Goal: Information Seeking & Learning: Check status

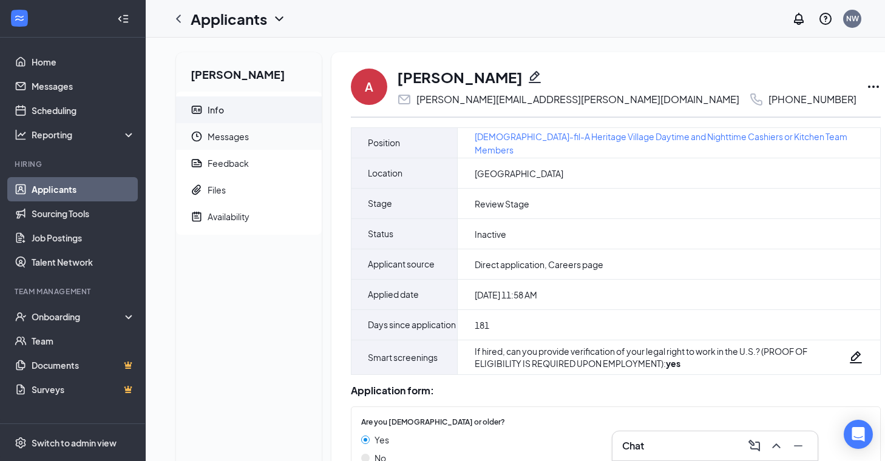
click at [257, 134] on span "Messages" at bounding box center [260, 136] width 104 height 27
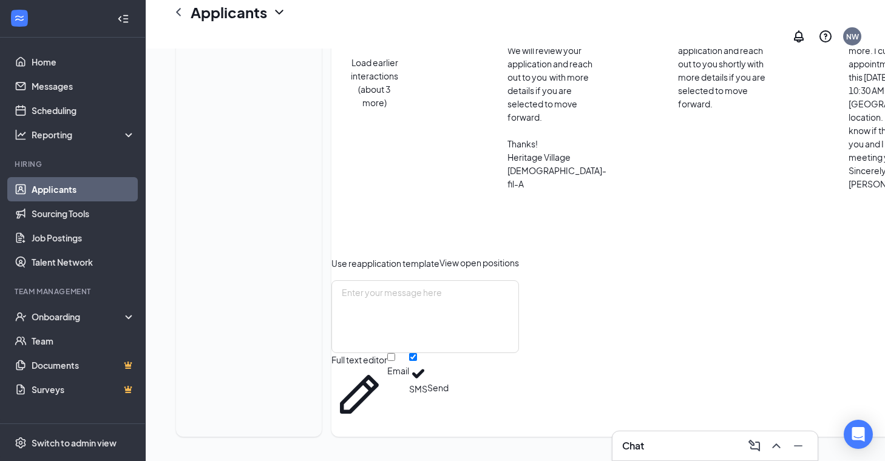
scroll to position [1030, 0]
drag, startPoint x: 525, startPoint y: 110, endPoint x: 392, endPoint y: 113, distance: 132.9
copy link "[PERSON_NAME][EMAIL_ADDRESS][PERSON_NAME][DOMAIN_NAME]"
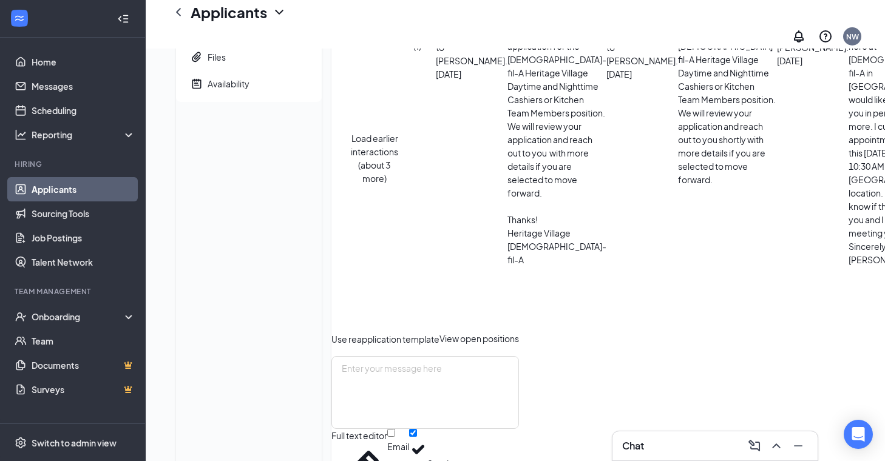
scroll to position [0, 0]
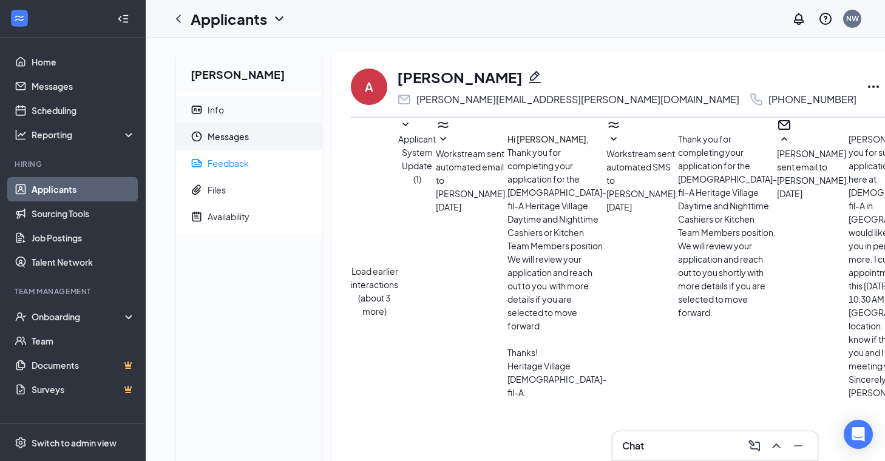
click at [238, 100] on span "Info" at bounding box center [260, 109] width 104 height 27
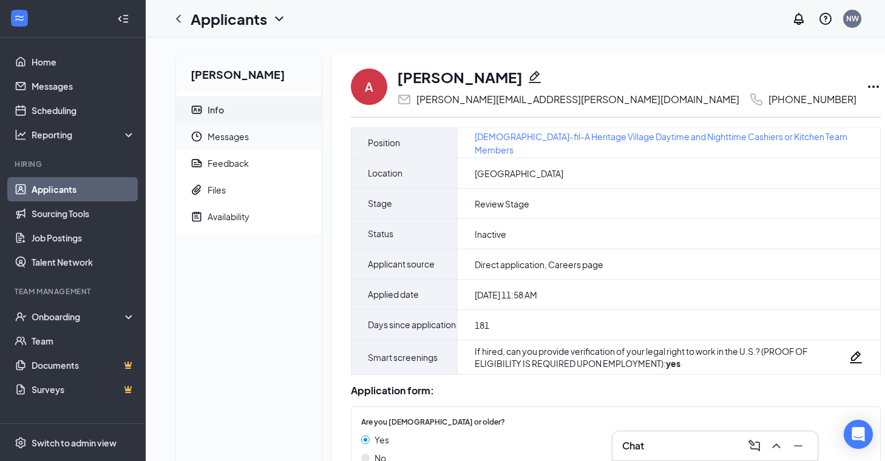
click at [266, 141] on span "Messages" at bounding box center [260, 136] width 104 height 27
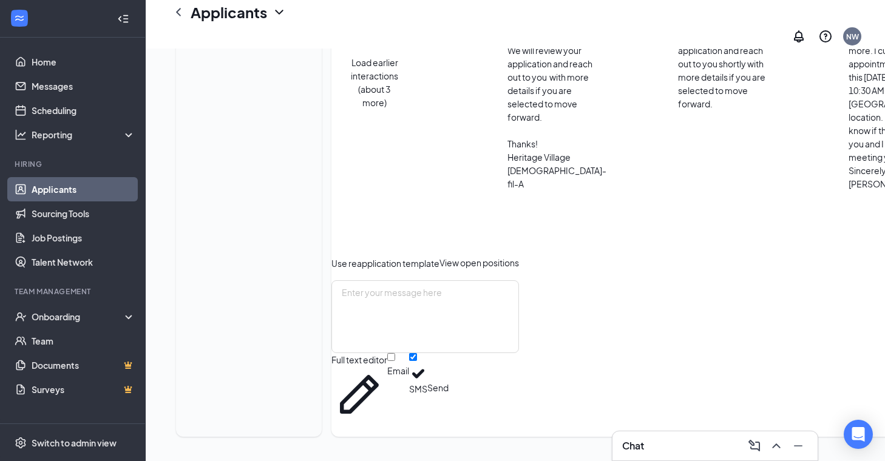
scroll to position [945, 0]
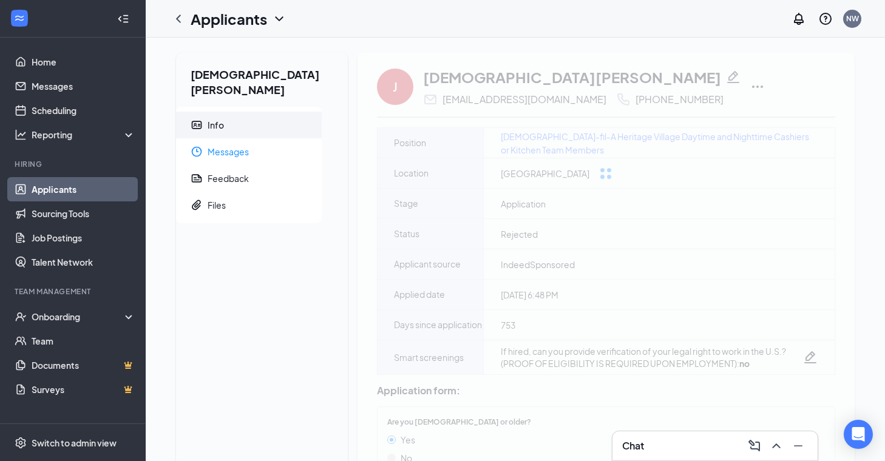
click at [282, 138] on span "Messages" at bounding box center [260, 151] width 104 height 27
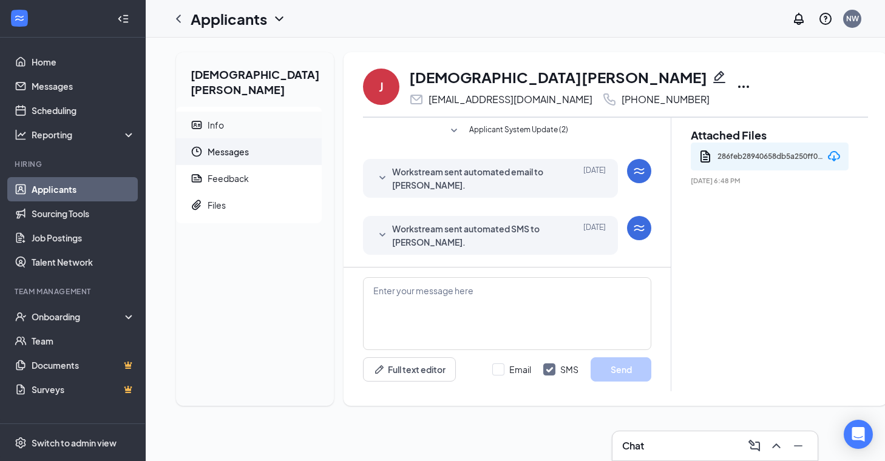
click at [271, 112] on span "Info" at bounding box center [260, 125] width 104 height 27
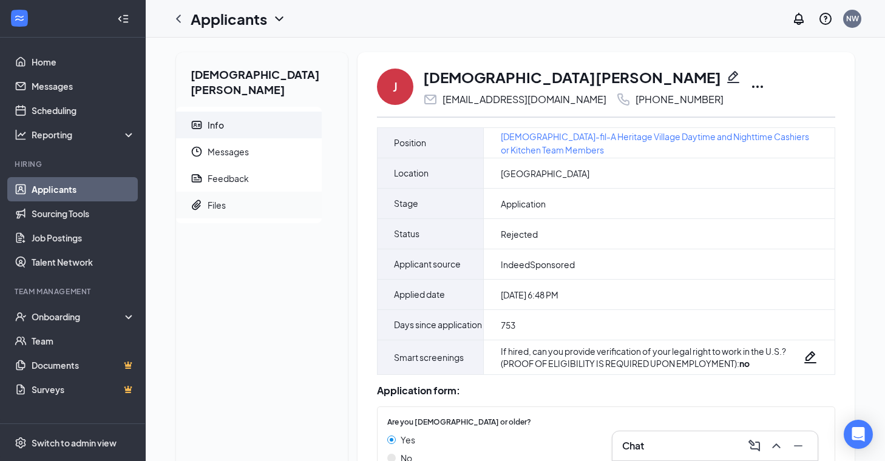
click at [258, 201] on span "Files" at bounding box center [260, 205] width 104 height 27
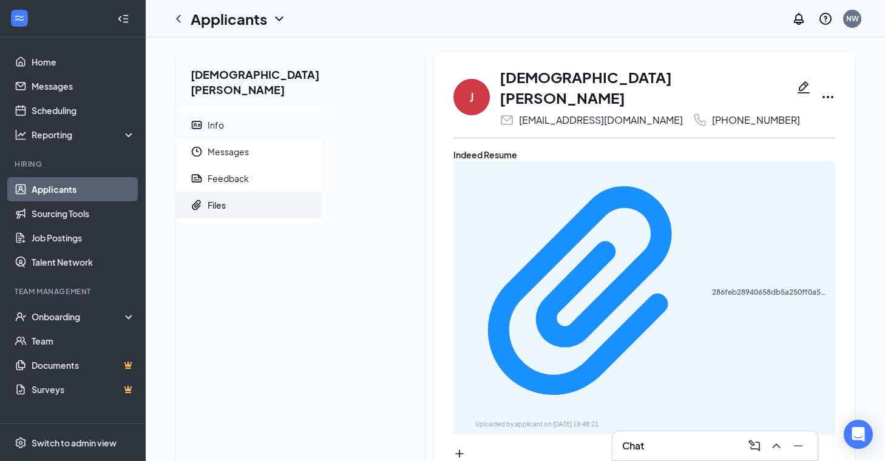
click at [279, 116] on span "Info" at bounding box center [260, 125] width 104 height 27
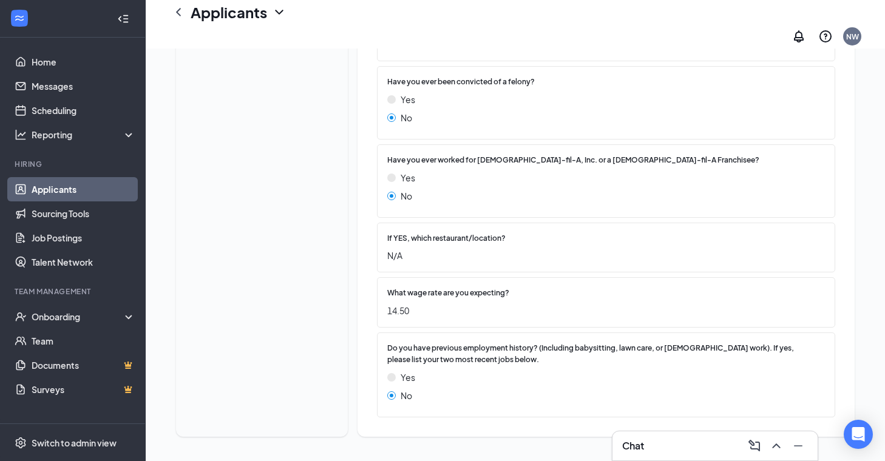
scroll to position [448, 0]
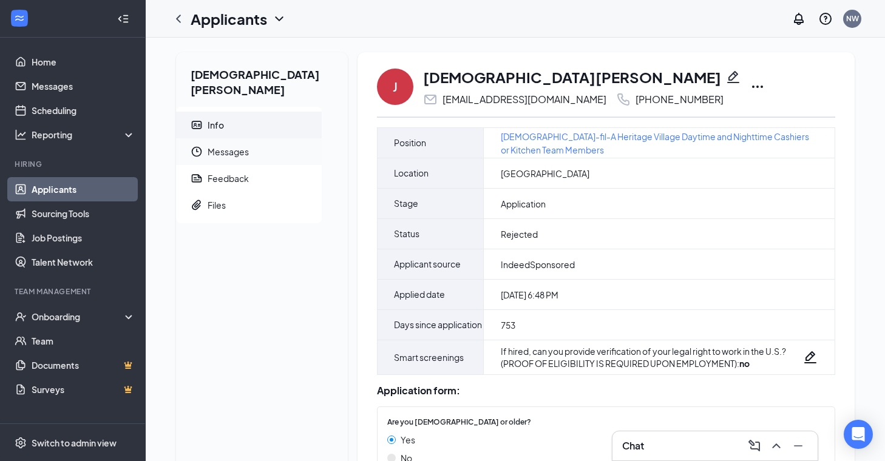
click at [238, 138] on span "Messages" at bounding box center [260, 151] width 104 height 27
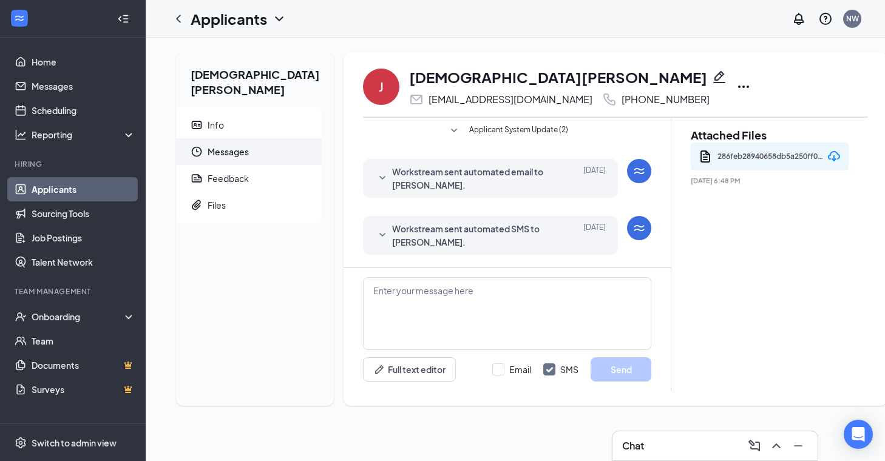
click at [526, 248] on span "Workstream sent automated SMS to Jesus Trujillo." at bounding box center [471, 235] width 159 height 27
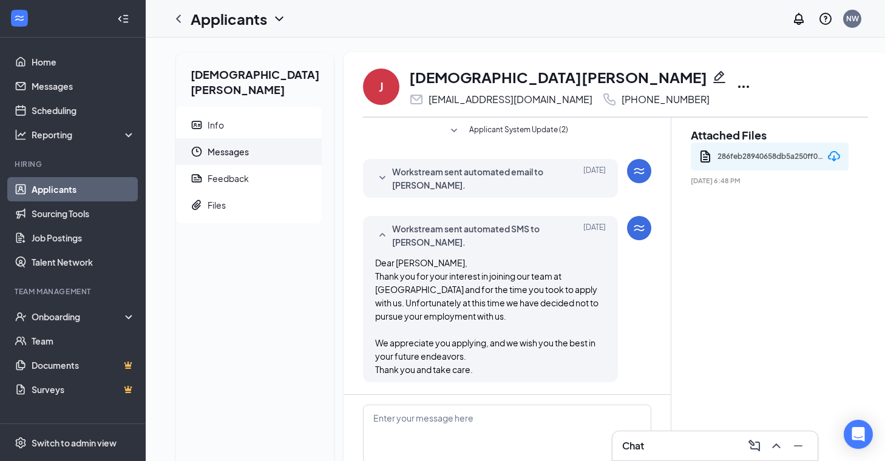
click at [375, 229] on icon "SmallChevronUp" at bounding box center [382, 235] width 15 height 15
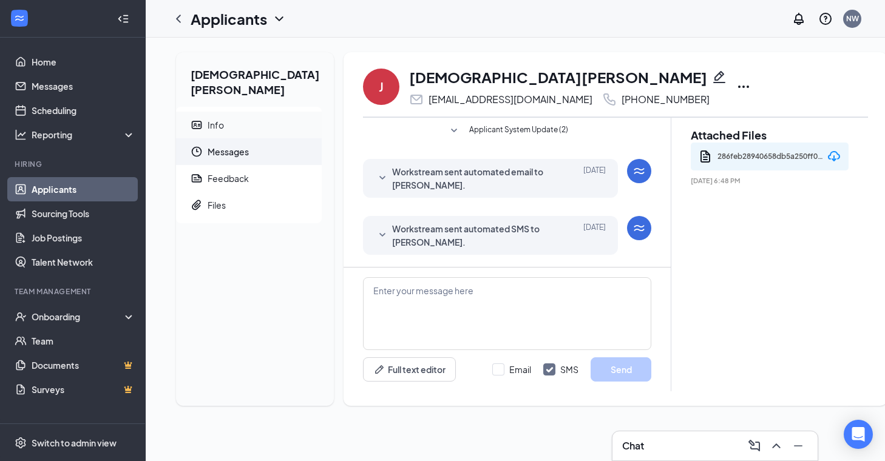
click at [276, 112] on span "Info" at bounding box center [260, 125] width 104 height 27
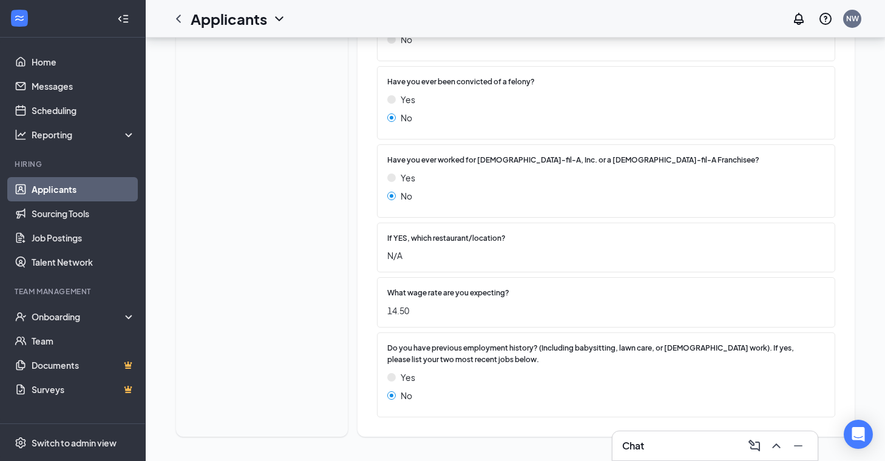
scroll to position [448, 0]
